Goal: Transaction & Acquisition: Download file/media

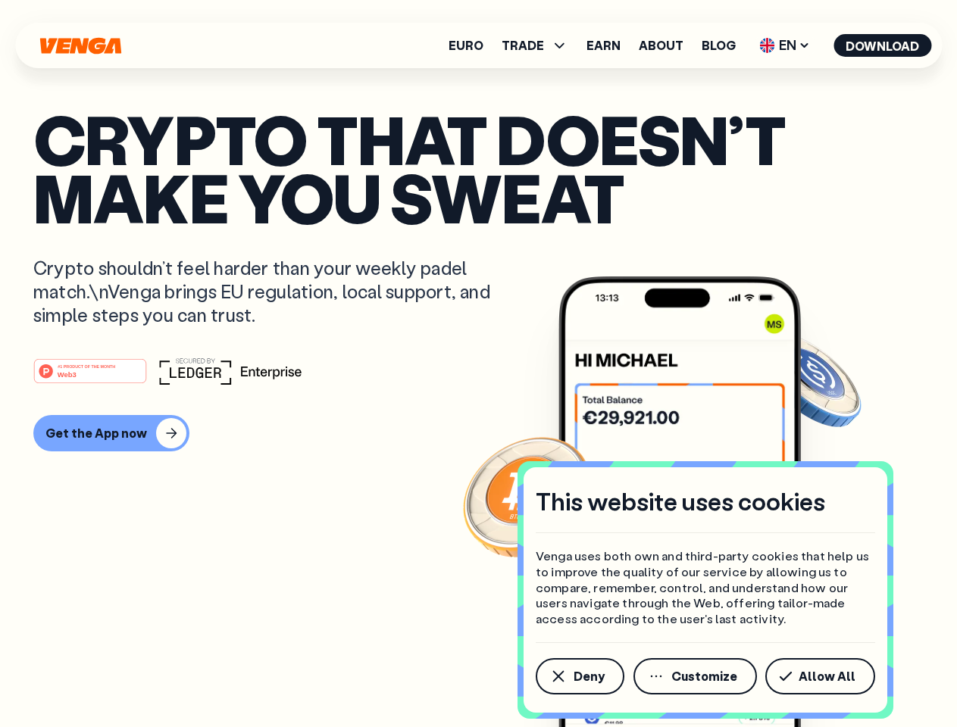
click at [478, 364] on div "#1 PRODUCT OF THE MONTH Web3" at bounding box center [478, 371] width 890 height 27
click at [579, 676] on span "Deny" at bounding box center [588, 676] width 31 height 12
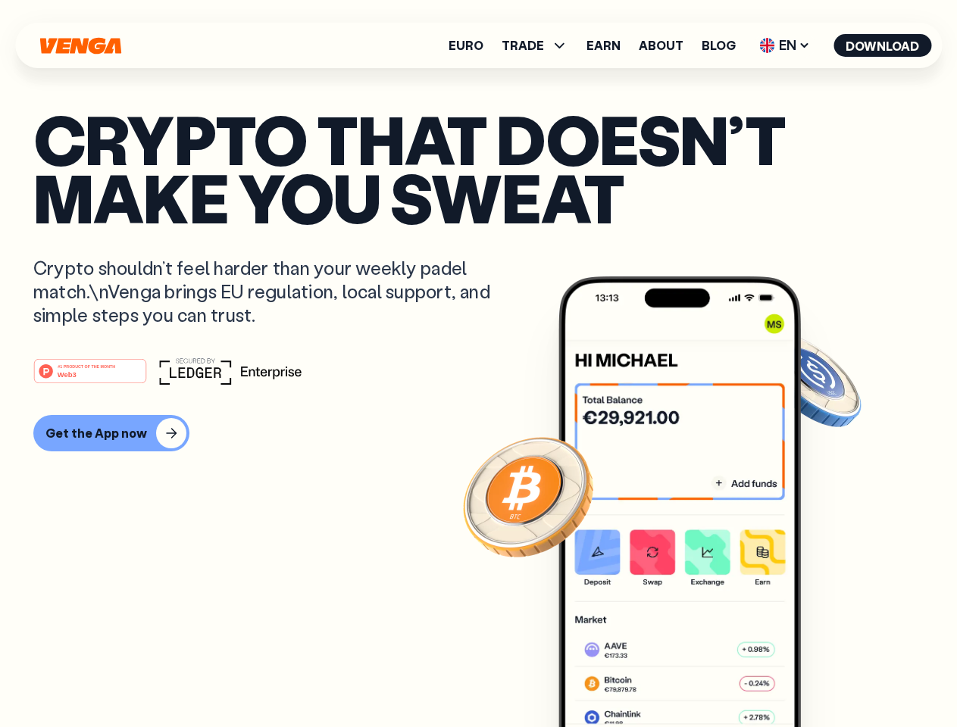
click at [696, 676] on img at bounding box center [679, 530] width 242 height 508
click at [823, 676] on article "Crypto that doesn’t make you sweat Crypto shouldn’t feel harder than your weekl…" at bounding box center [478, 394] width 890 height 568
click at [539, 45] on span "TRADE" at bounding box center [522, 45] width 42 height 12
click at [785, 45] on span "EN" at bounding box center [784, 45] width 61 height 24
click at [882, 45] on button "Download" at bounding box center [882, 45] width 98 height 23
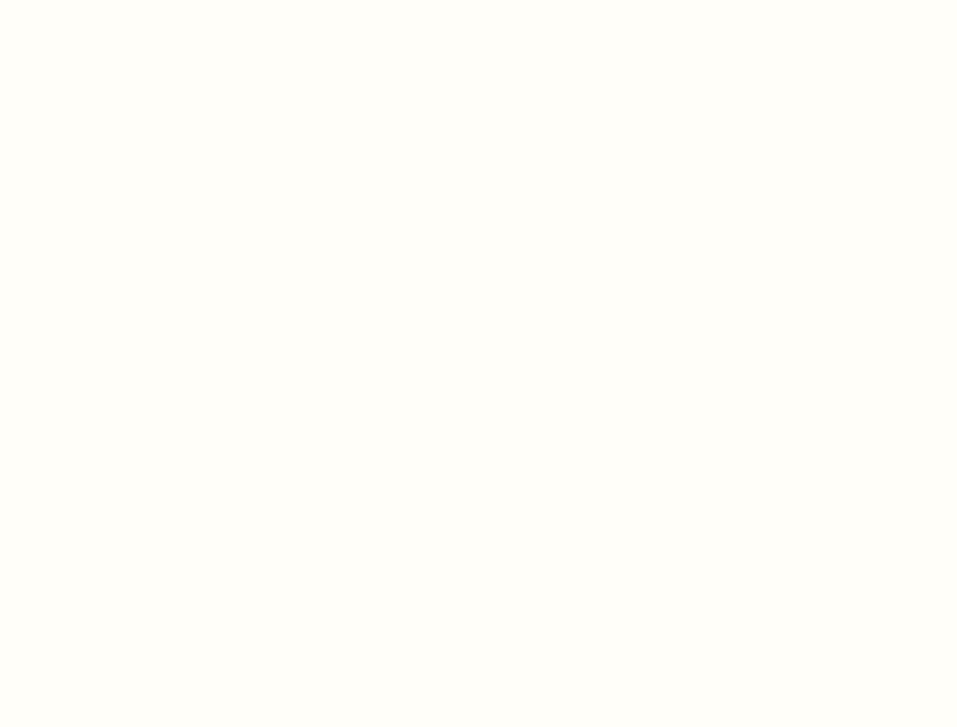
click at [109, 0] on html "This website uses cookies Venga uses both own and third-party cookies that help…" at bounding box center [478, 0] width 957 height 0
click at [92, 0] on html "This website uses cookies Venga uses both own and third-party cookies that help…" at bounding box center [478, 0] width 957 height 0
